Goal: Task Accomplishment & Management: Manage account settings

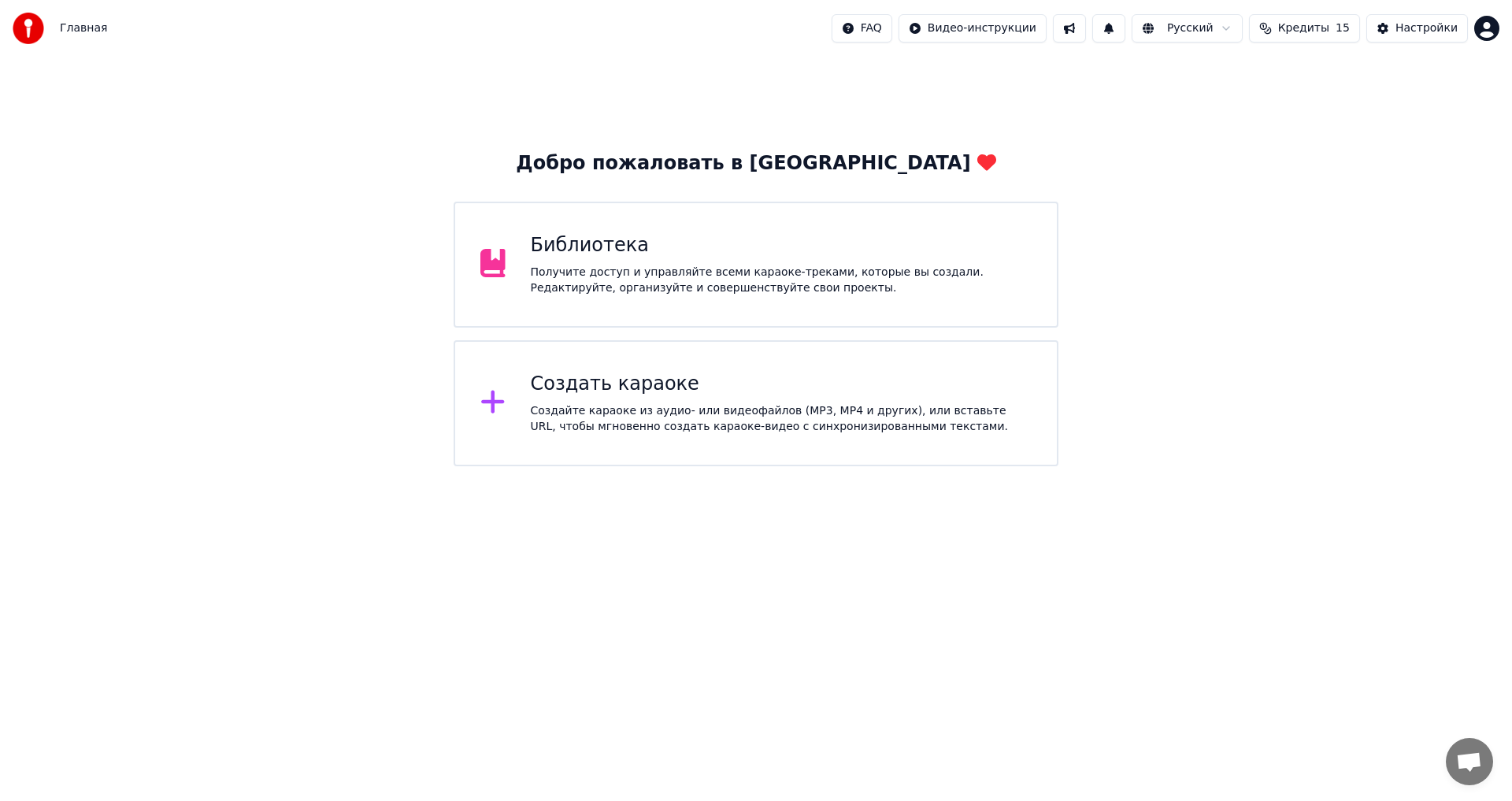
click at [1504, 17] on div "Главная FAQ Видео-инструкции Русский Кредиты 15 Настройки" at bounding box center [756, 28] width 1512 height 56
click at [1492, 26] on html "Главная FAQ Видео-инструкции Русский Кредиты 15 Настройки Добро пожаловать в Yo…" at bounding box center [756, 233] width 1512 height 466
click at [1405, 92] on div "Оплата" at bounding box center [1417, 101] width 181 height 25
click at [1493, 23] on html "Главная FAQ Видео-инструкции Русский Кредиты 15 Настройки Добро пожаловать в Yo…" at bounding box center [756, 233] width 1512 height 466
drag, startPoint x: 1364, startPoint y: 560, endPoint x: 1393, endPoint y: 671, distance: 114.7
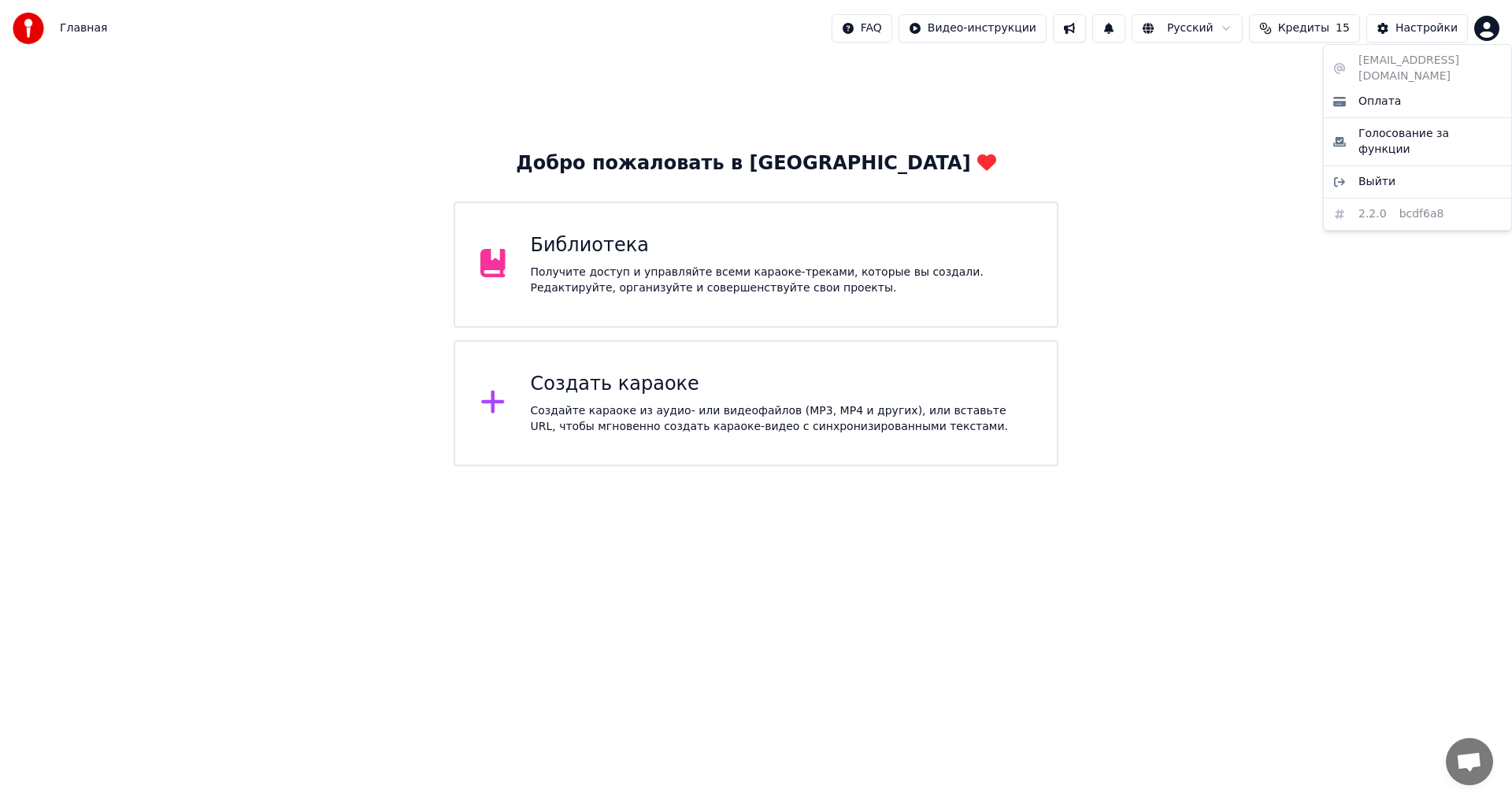
click at [1365, 466] on html "Главная FAQ Видео-инструкции Русский Кредиты 15 Настройки Добро пожаловать в Yo…" at bounding box center [756, 233] width 1512 height 466
drag, startPoint x: 1464, startPoint y: 781, endPoint x: 1465, endPoint y: 770, distance: 11.0
click at [1465, 773] on span "Открытый чат" at bounding box center [1469, 761] width 48 height 48
click at [1463, 749] on span "Открытый чат" at bounding box center [1469, 761] width 48 height 48
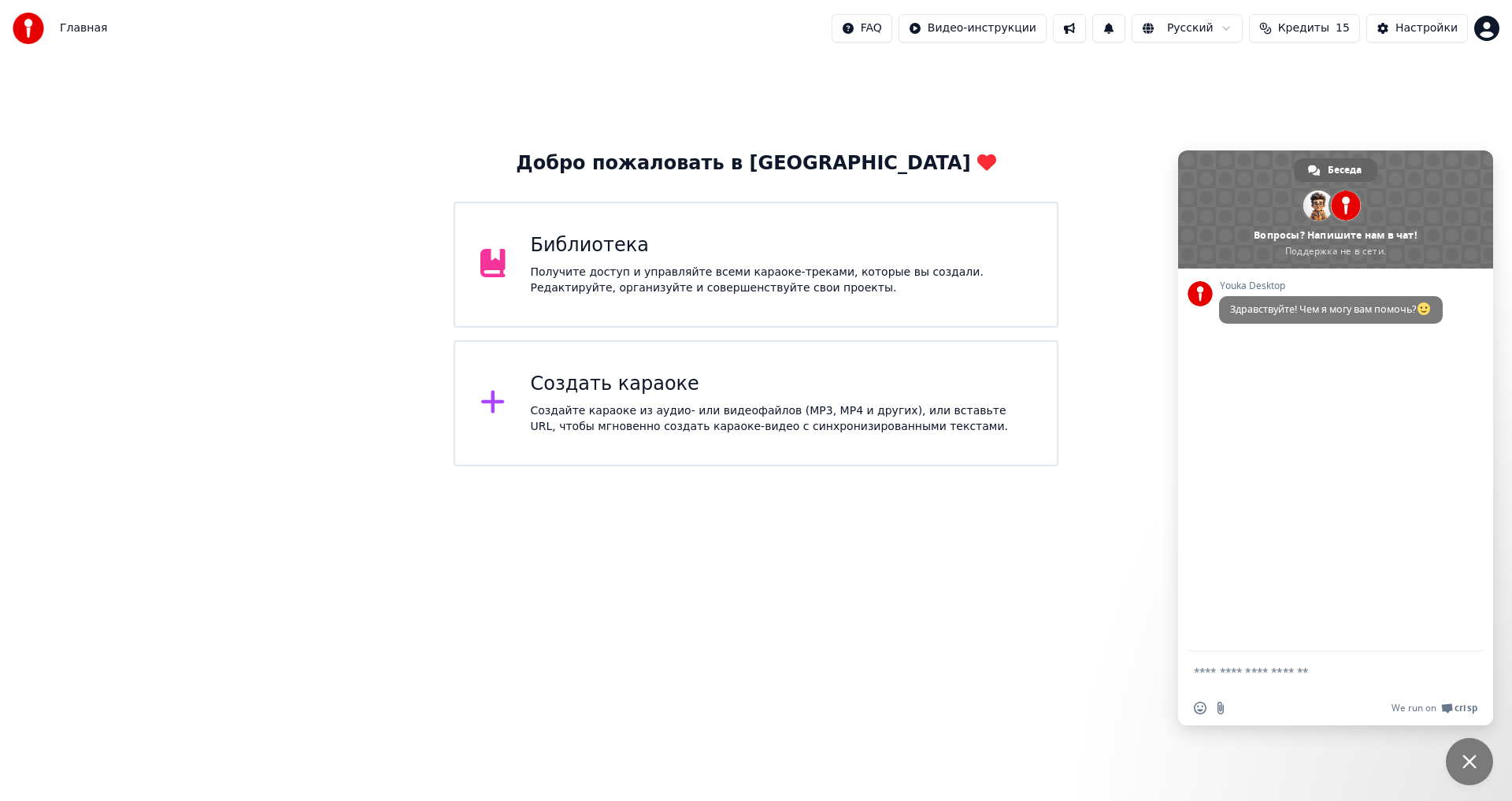
click at [1318, 674] on textarea "Отправьте сообщение..." at bounding box center [1318, 672] width 249 height 15
click at [1354, 165] on span "Беседа" at bounding box center [1344, 169] width 34 height 23
click at [1340, 242] on span at bounding box center [1335, 210] width 315 height 118
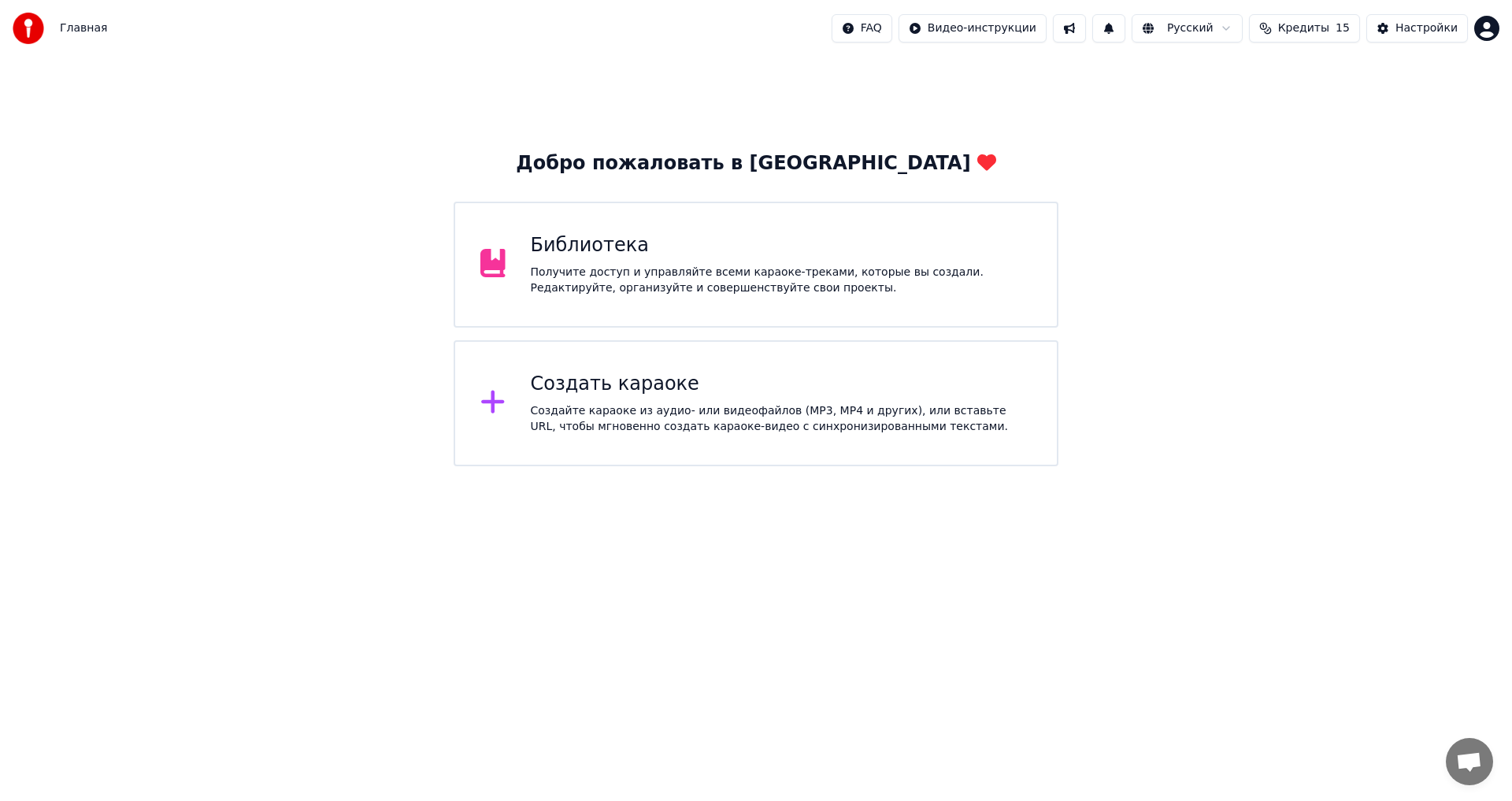
click at [1444, 466] on html "Главная FAQ Видео-инструкции Русский Кредиты 15 Настройки Добро пожаловать в Yo…" at bounding box center [756, 233] width 1512 height 466
click at [1476, 766] on span "Открытый чат" at bounding box center [1468, 762] width 26 height 22
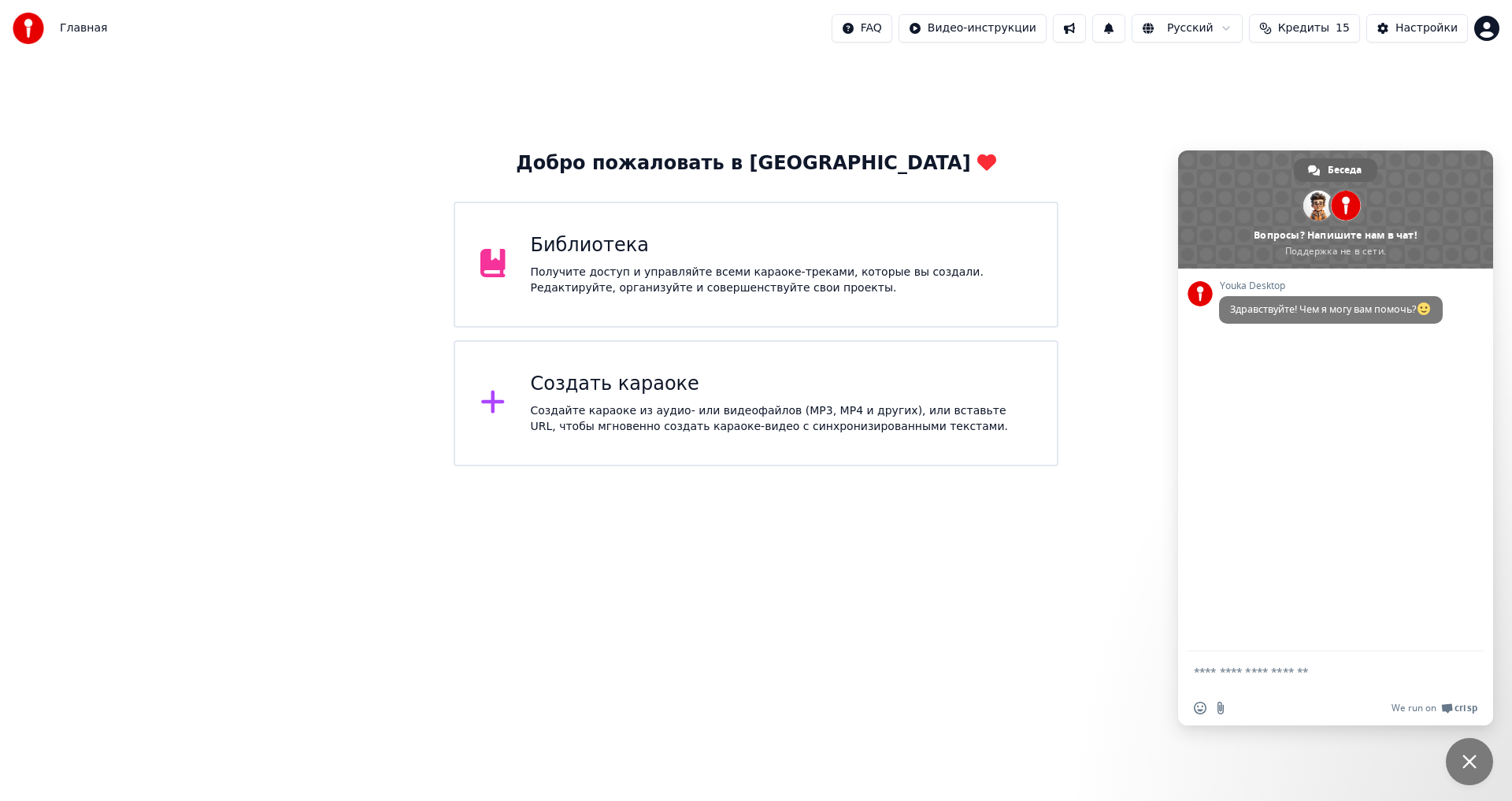
click at [1349, 305] on span "Здравствуйте! Чем я могу вам помочь?" at bounding box center [1331, 309] width 201 height 14
click at [1422, 484] on div "Youka Desktop Здравствуйте! Чем я могу вам помочь?" at bounding box center [1335, 459] width 315 height 383
click at [1056, 466] on html "Главная FAQ Видео-инструкции Русский Кредиты 15 Настройки Добро пожаловать в Yo…" at bounding box center [756, 233] width 1512 height 466
click at [1414, 110] on div "Добро пожаловать в Youka Библиотека Получите доступ и управляйте всеми караоке-…" at bounding box center [756, 261] width 1512 height 409
click at [1487, 32] on html "Главная FAQ Видео-инструкции Русский Кредиты 15 Настройки Добро пожаловать в Yo…" at bounding box center [756, 233] width 1512 height 466
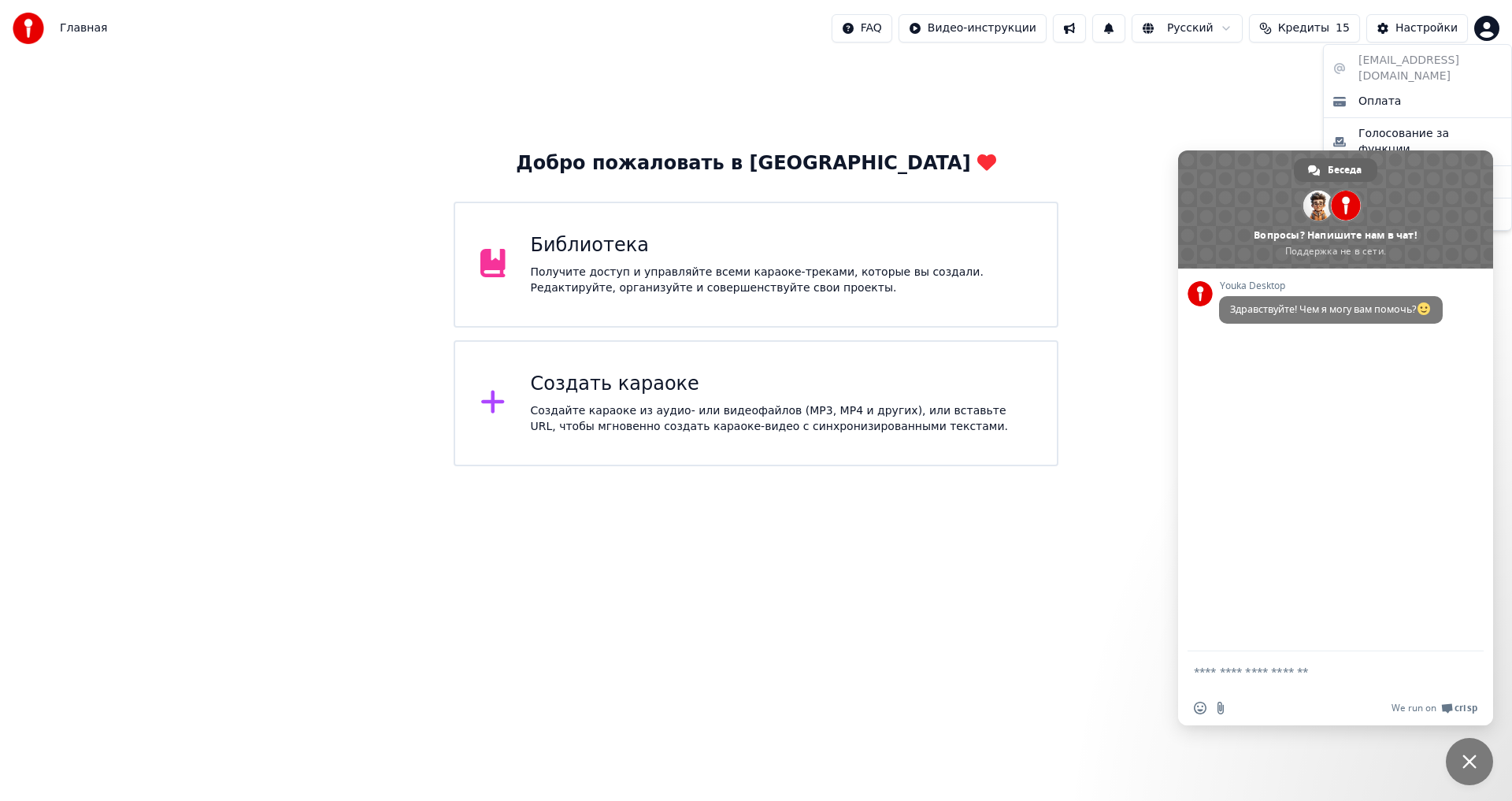
click at [1300, 86] on html "Главная FAQ Видео-инструкции Русский Кредиты 15 Настройки Добро пожаловать в Yo…" at bounding box center [756, 233] width 1512 height 466
click at [1047, 466] on html "Главная FAQ Видео-инструкции Русский Кредиты 15 Настройки Добро пожаловать в Yo…" at bounding box center [756, 233] width 1512 height 466
click at [1481, 765] on span "Закрыть чат" at bounding box center [1469, 761] width 48 height 48
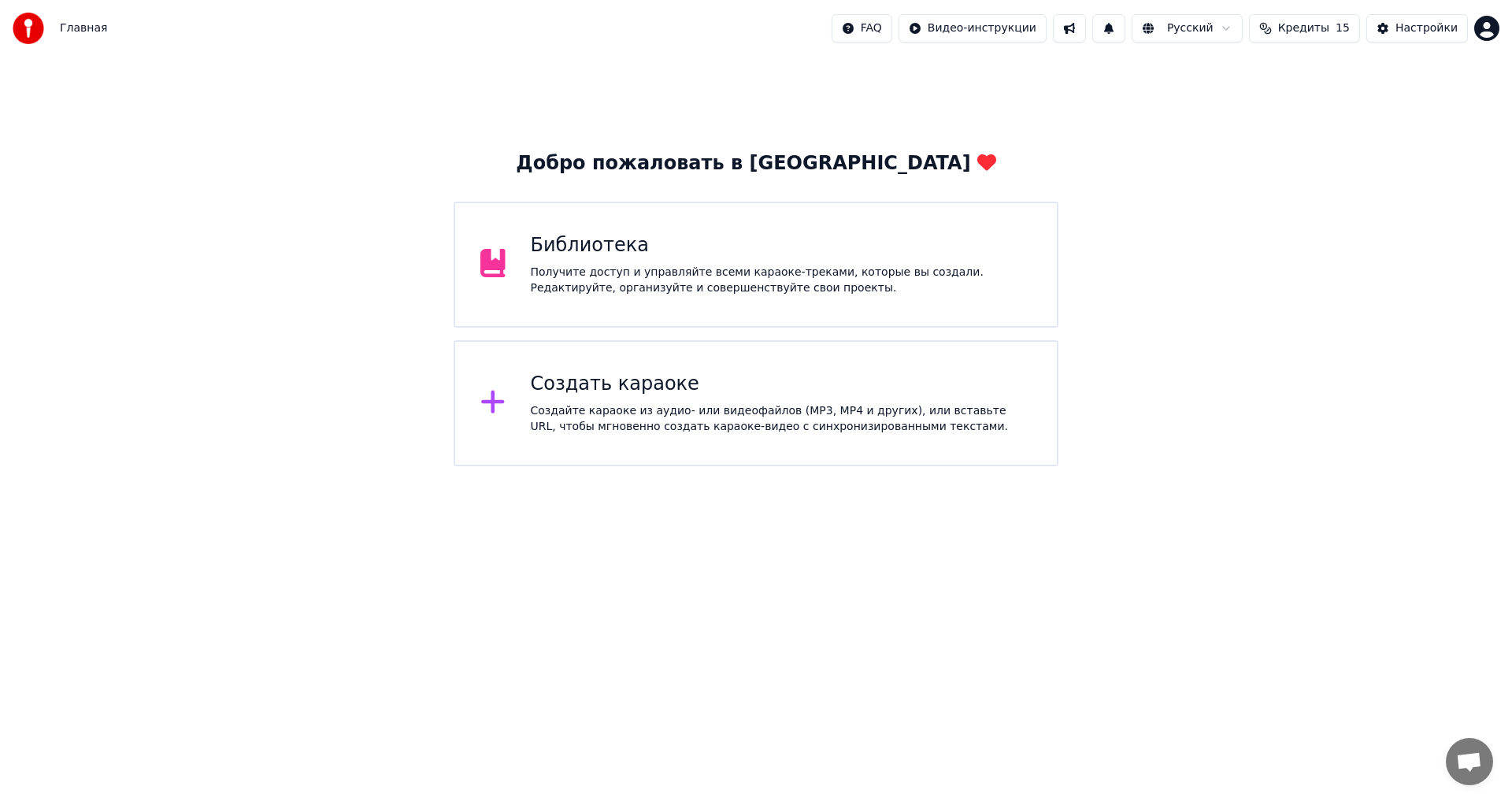
click at [1329, 25] on span "Кредиты" at bounding box center [1304, 28] width 52 height 16
click at [1107, 139] on div "Добро пожаловать в Youka Библиотека Получите доступ и управляйте всеми караоке-…" at bounding box center [756, 261] width 1512 height 409
click at [1297, 37] on button "Кредиты 15" at bounding box center [1304, 28] width 111 height 28
click at [27, 35] on img at bounding box center [28, 28] width 31 height 31
click at [58, 28] on div "Главная" at bounding box center [60, 28] width 94 height 31
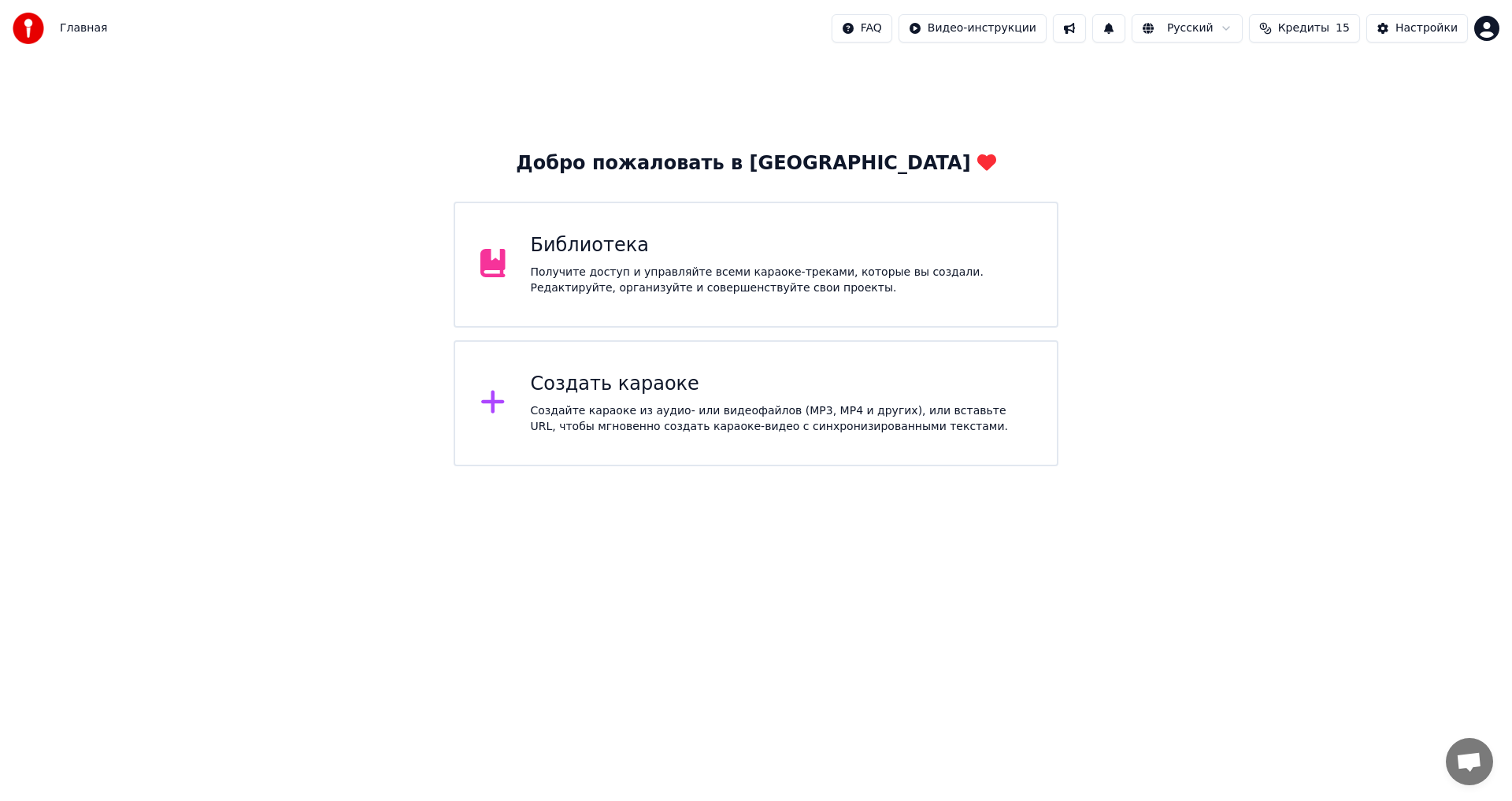
click at [1508, 31] on div "Главная FAQ Видео-инструкции Русский Кредиты 15 Настройки" at bounding box center [756, 28] width 1512 height 56
click at [1500, 32] on div "Главная FAQ Видео-инструкции Русский Кредиты 15 Настройки" at bounding box center [756, 28] width 1512 height 56
click at [1494, 33] on html "Главная FAQ Видео-инструкции Русский Кредиты 15 Настройки Добро пожаловать в Yo…" at bounding box center [756, 233] width 1512 height 466
click at [1382, 174] on span "Выйти" at bounding box center [1377, 182] width 37 height 16
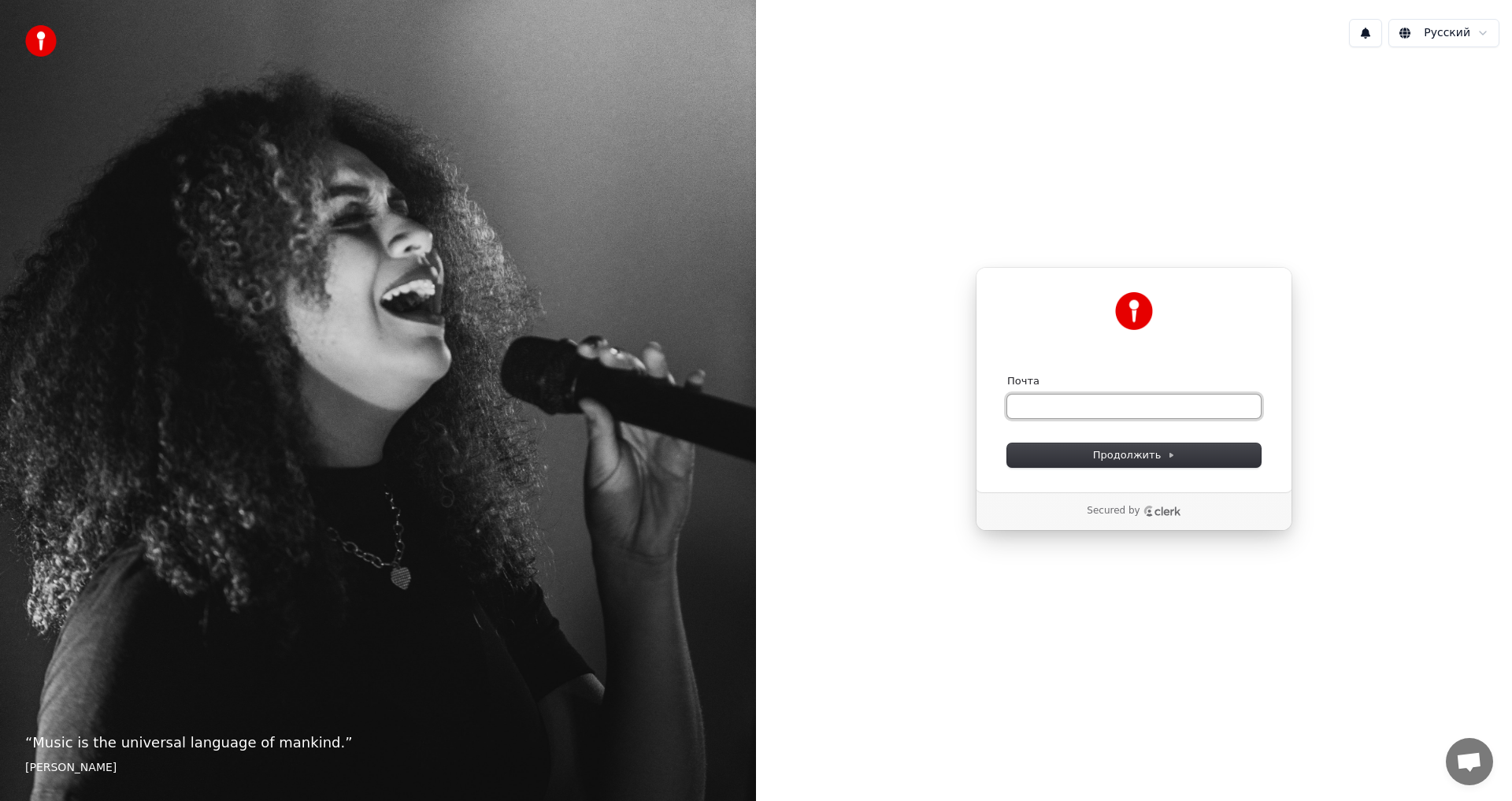
click at [1111, 411] on input "Почта" at bounding box center [1134, 405] width 254 height 23
click at [1137, 404] on input "**********" at bounding box center [1134, 405] width 254 height 23
click at [1120, 436] on form "**********" at bounding box center [1134, 420] width 254 height 93
click at [1119, 438] on form "**********" at bounding box center [1134, 420] width 254 height 93
click at [1109, 454] on span "Продолжить" at bounding box center [1134, 455] width 83 height 15
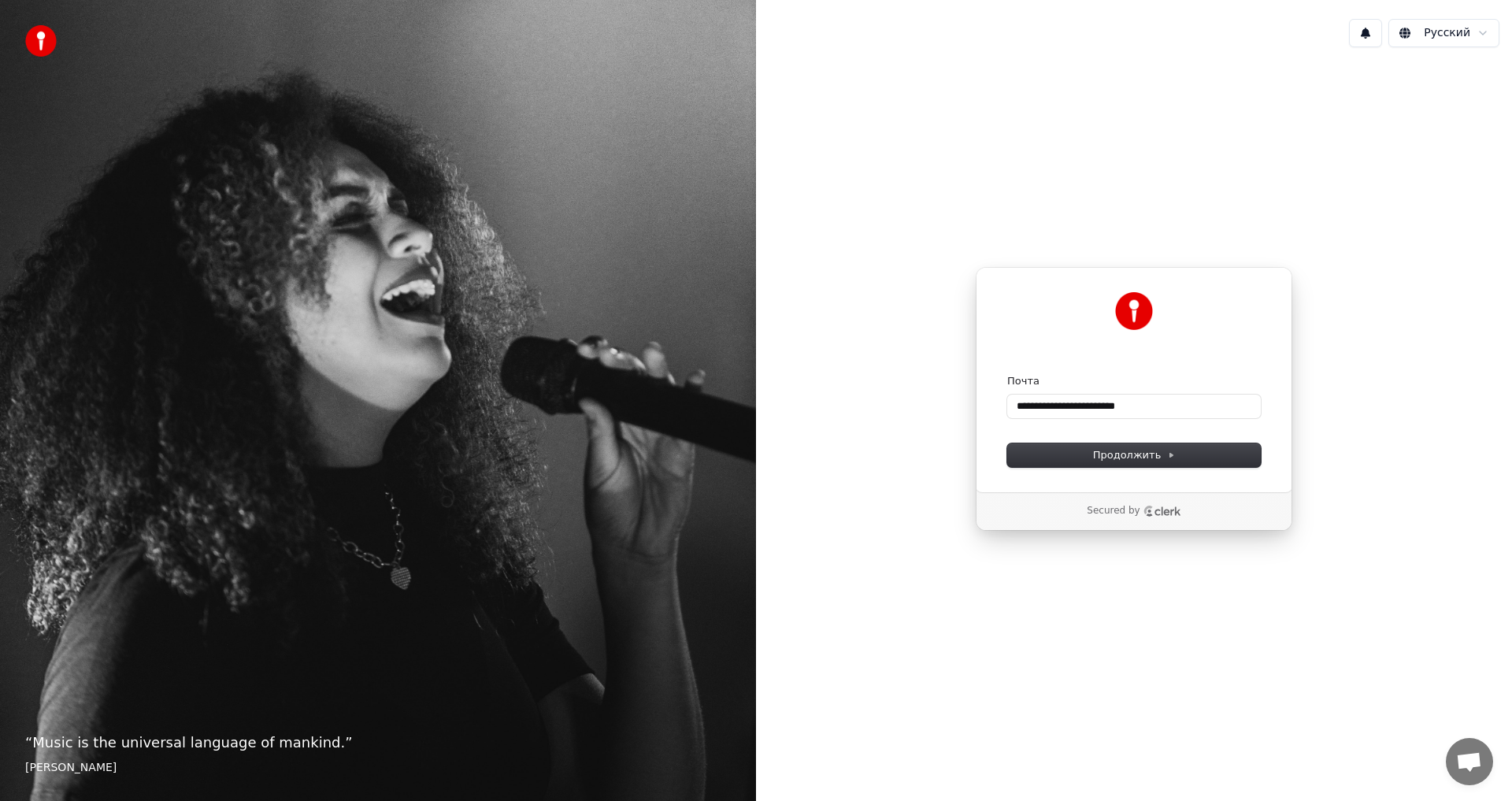
type input "**********"
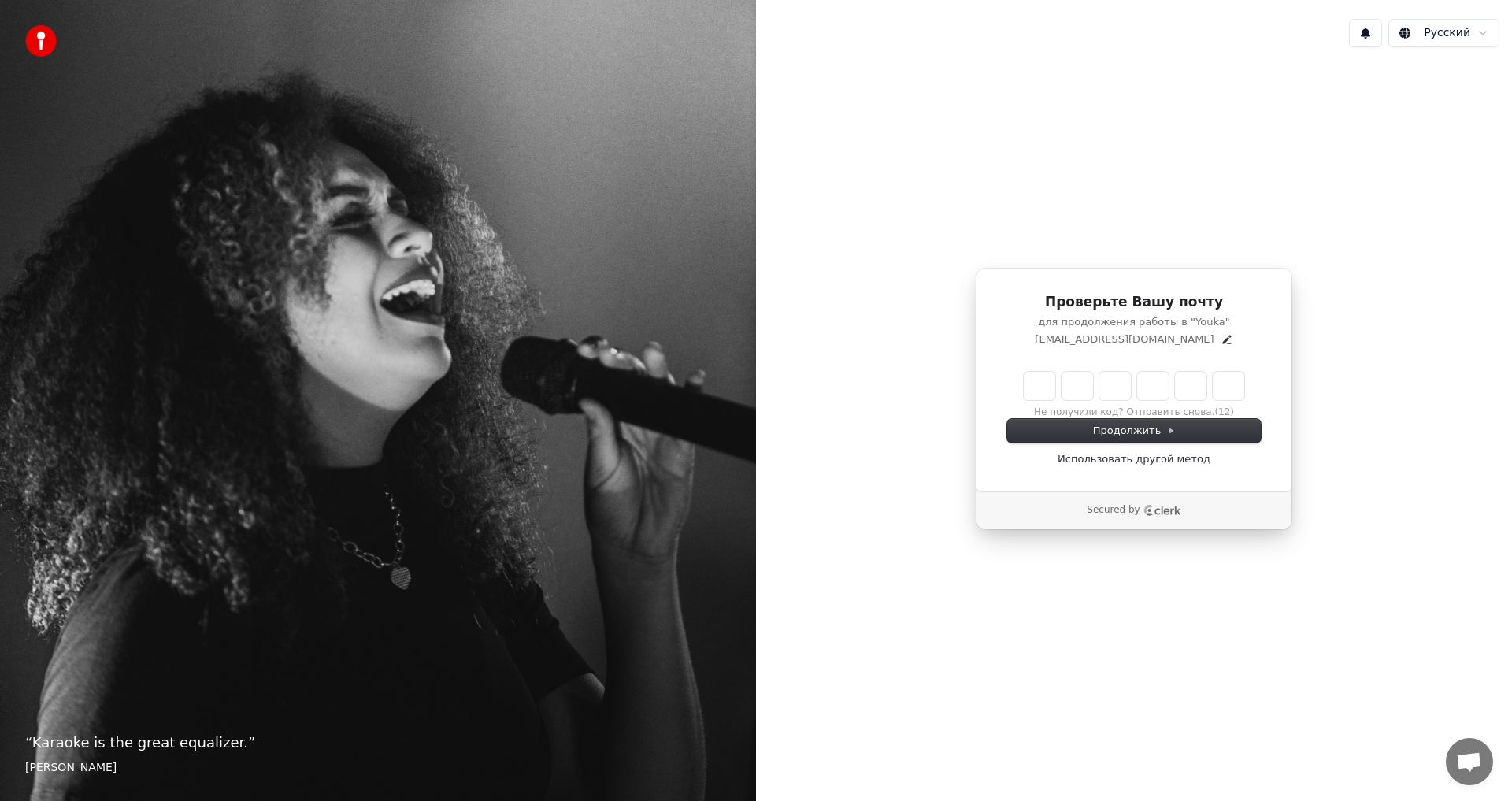
click at [1036, 386] on input "Enter verification code" at bounding box center [1134, 385] width 221 height 28
click at [1042, 390] on input "Enter verification code" at bounding box center [1149, 385] width 252 height 28
type input "******"
